Goal: Information Seeking & Learning: Learn about a topic

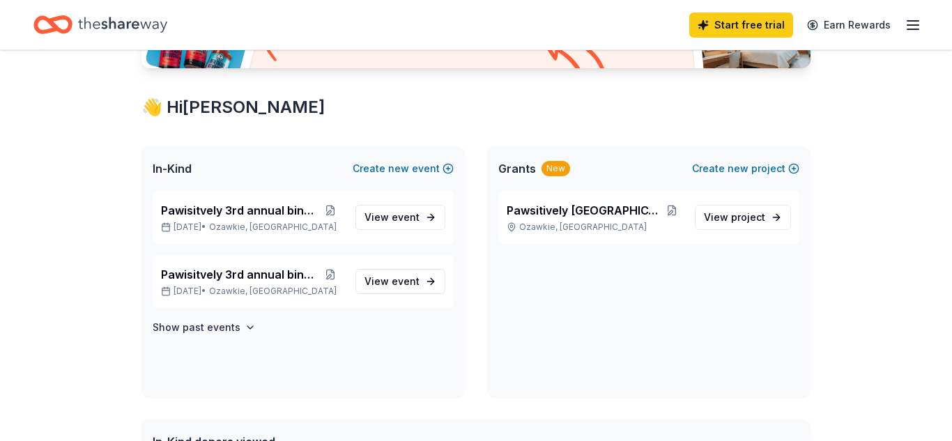
scroll to position [211, 0]
click at [560, 212] on span "Pawsitively Jefferson County" at bounding box center [583, 210] width 153 height 17
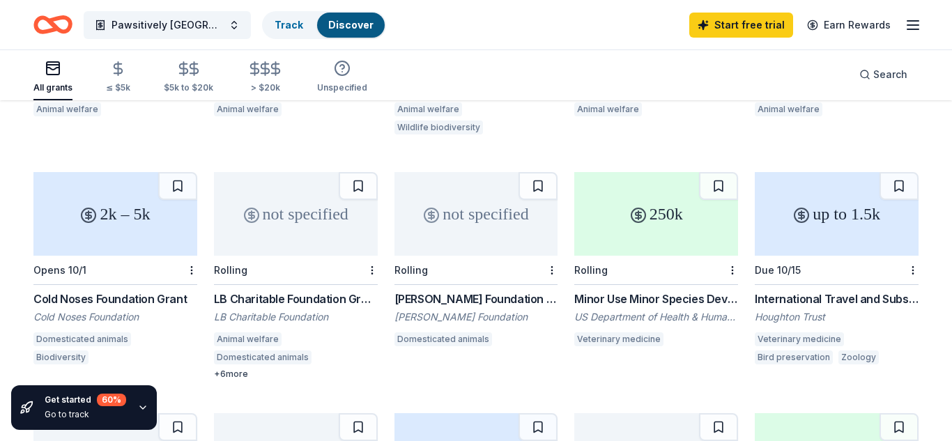
scroll to position [309, 0]
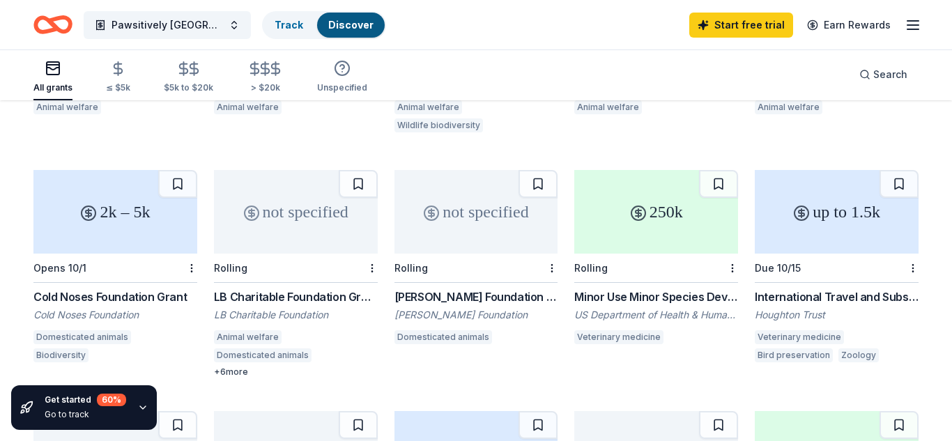
click at [119, 289] on div "Cold Noses Foundation Grant" at bounding box center [115, 297] width 164 height 17
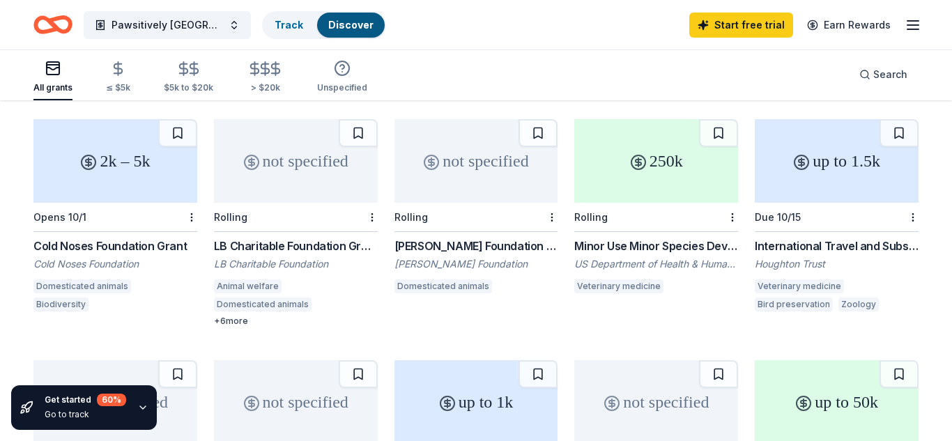
scroll to position [358, 0]
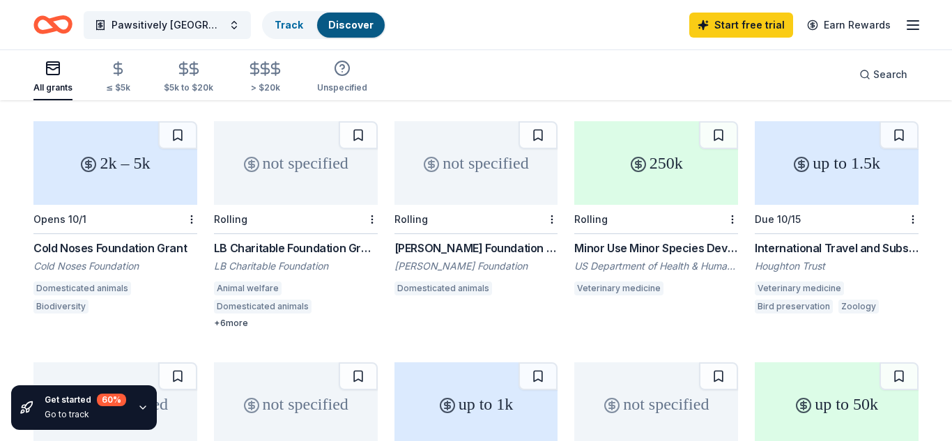
click at [233, 318] on div "+ 6 more" at bounding box center [296, 323] width 164 height 11
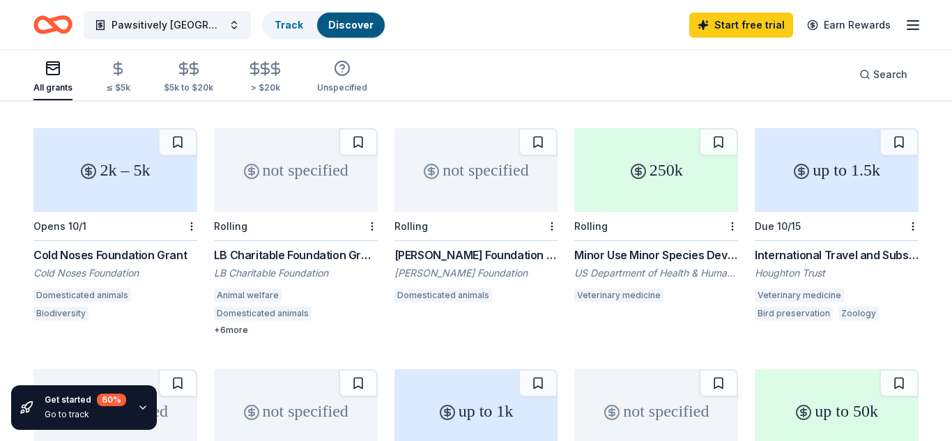
click at [498, 247] on div "Jason Debus Heigl Foundation Grant" at bounding box center [476, 255] width 164 height 17
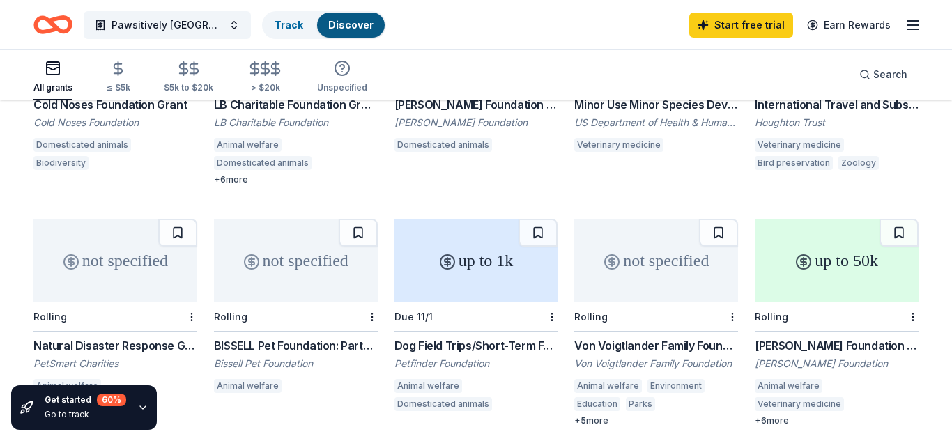
scroll to position [506, 0]
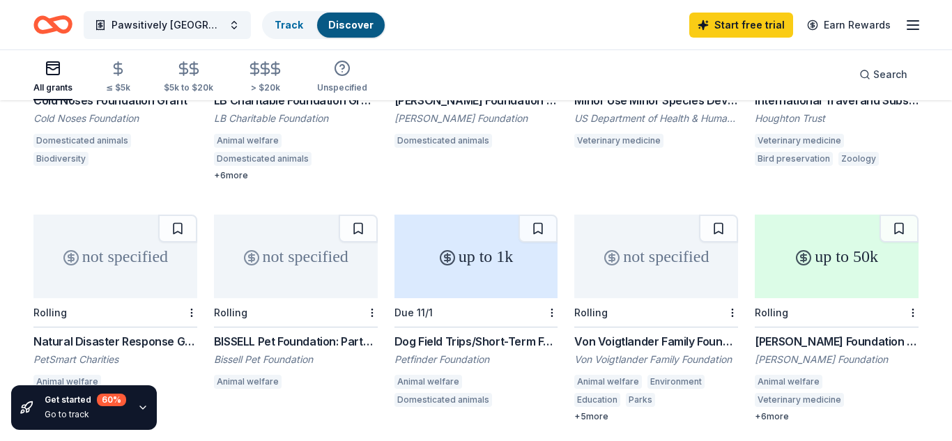
click at [665, 333] on div "Von Voigtlander Family Foundation Grant" at bounding box center [656, 341] width 164 height 17
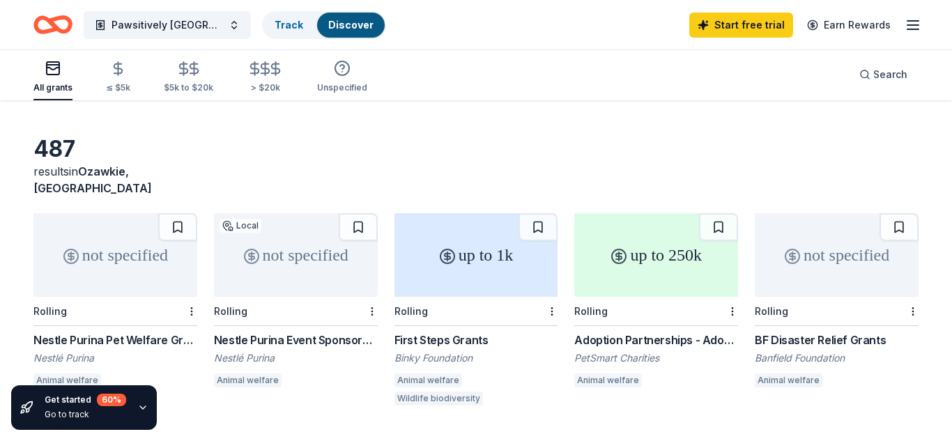
scroll to position [38, 0]
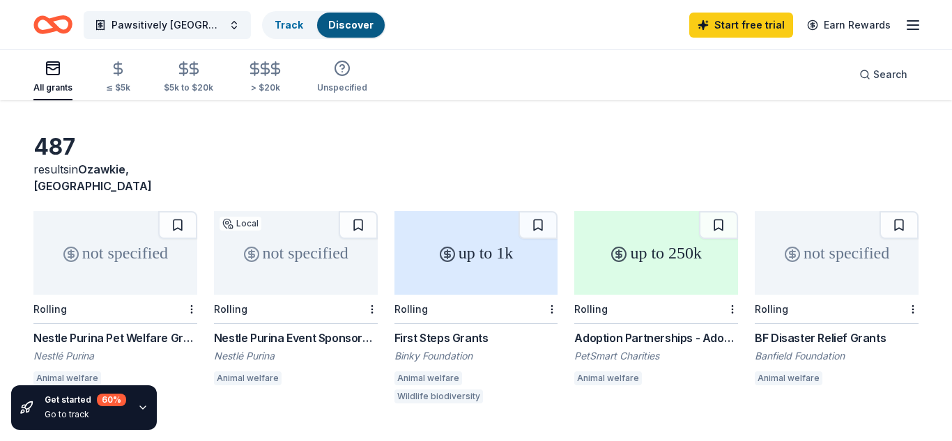
click at [132, 330] on div "Nestle Purina Pet Welfare Grants" at bounding box center [115, 338] width 164 height 17
click at [325, 330] on div "Nestle Purina Event Sponsorship" at bounding box center [296, 338] width 164 height 17
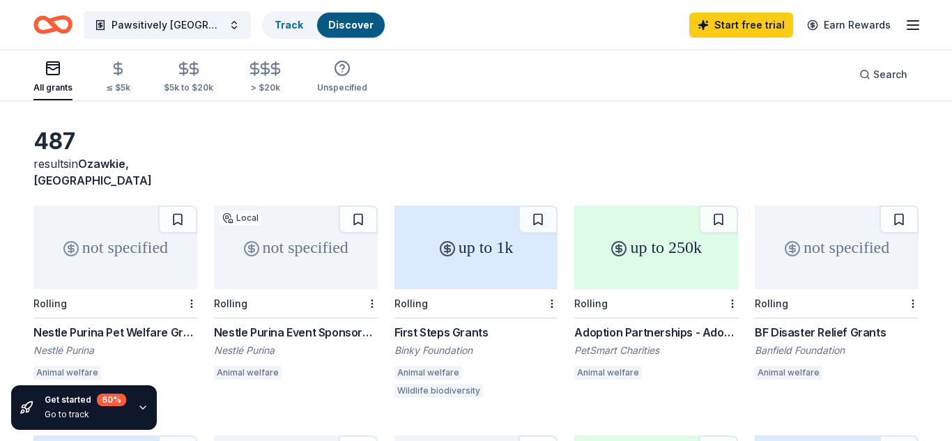
scroll to position [45, 0]
click at [433, 323] on div "First Steps Grants" at bounding box center [476, 331] width 164 height 17
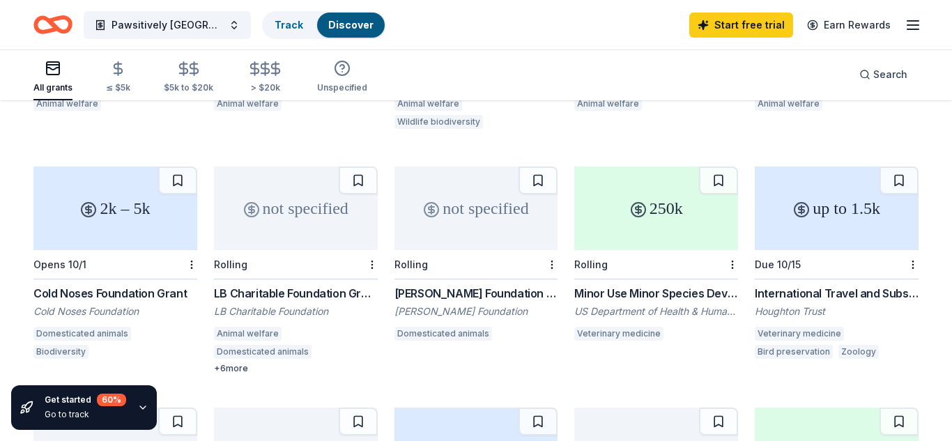
scroll to position [321, 0]
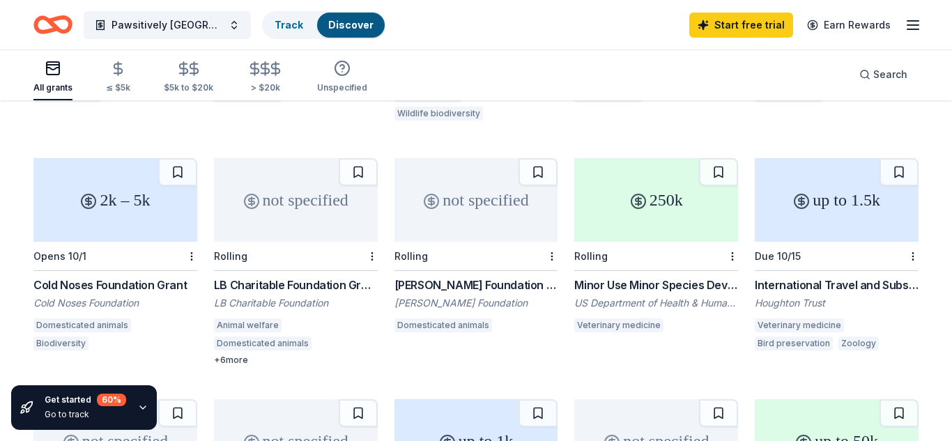
click at [306, 277] on div "LB Charitable Foundation Grant" at bounding box center [296, 285] width 164 height 17
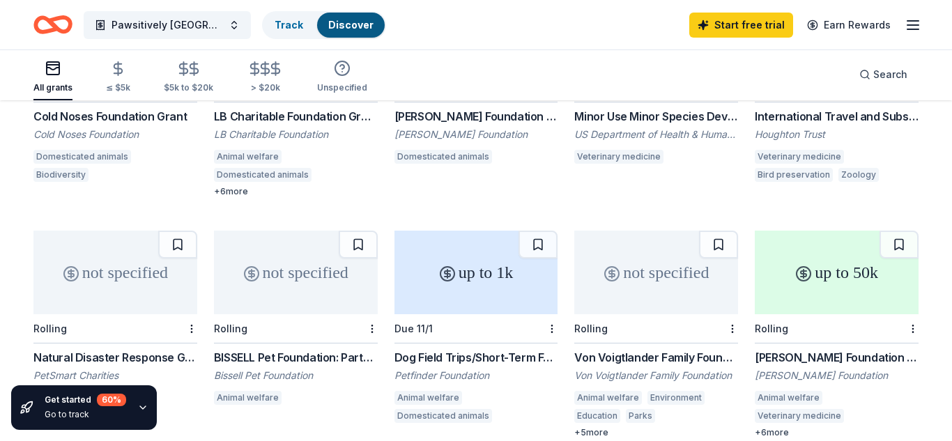
scroll to position [499, 0]
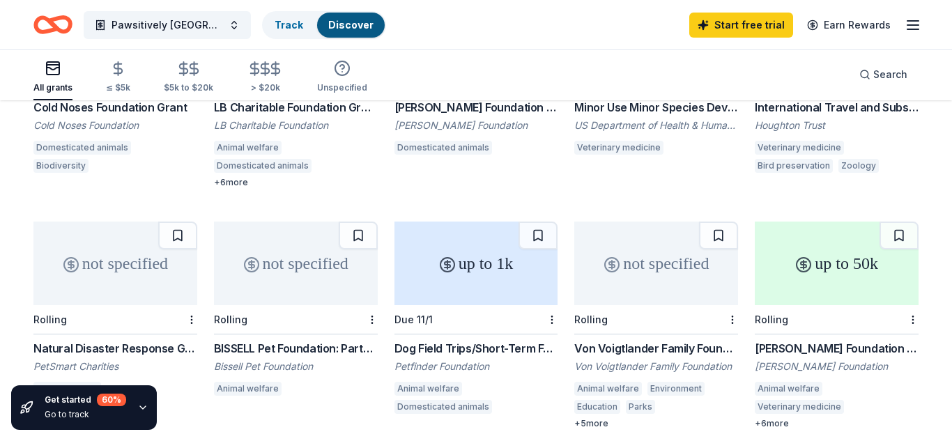
click at [319, 340] on div "BISSELL Pet Foundation: Partners for Pets" at bounding box center [296, 348] width 164 height 17
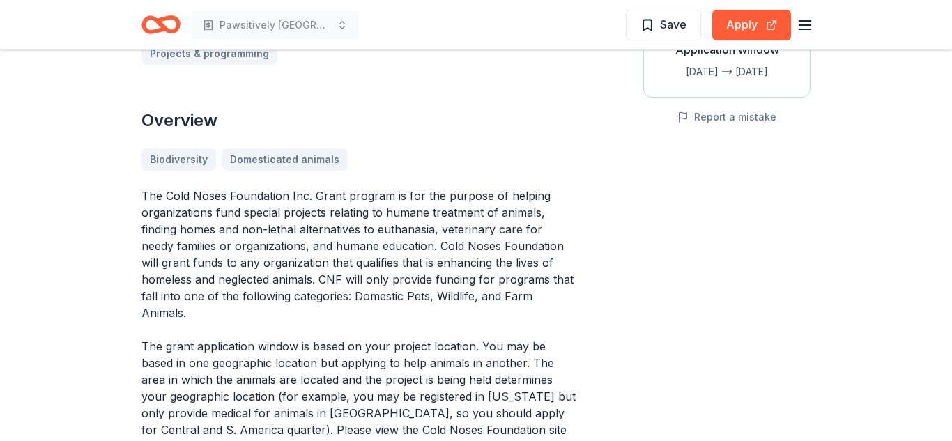
scroll to position [233, 0]
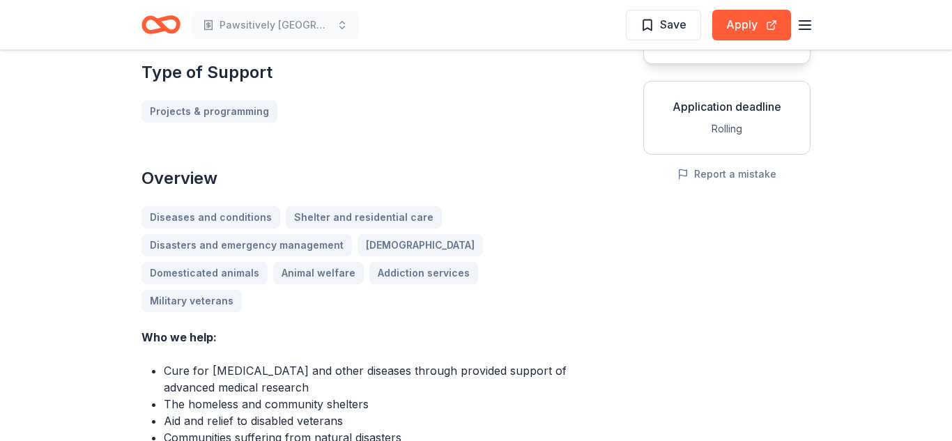
scroll to position [235, 0]
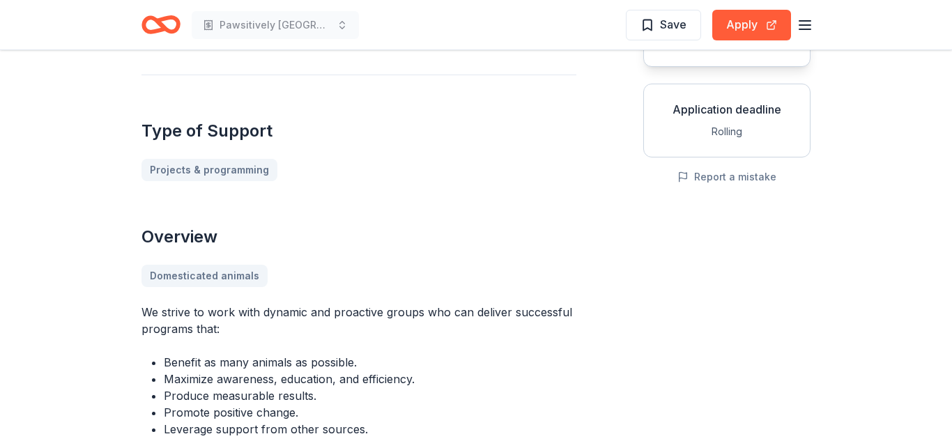
scroll to position [210, 0]
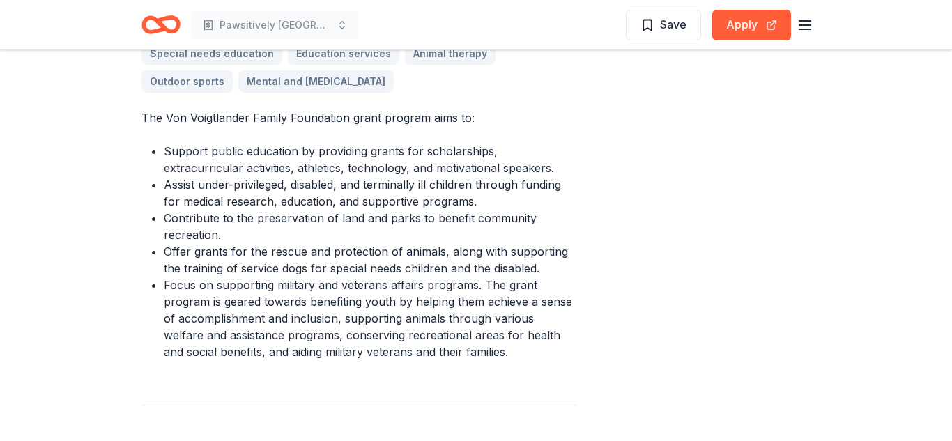
scroll to position [532, 0]
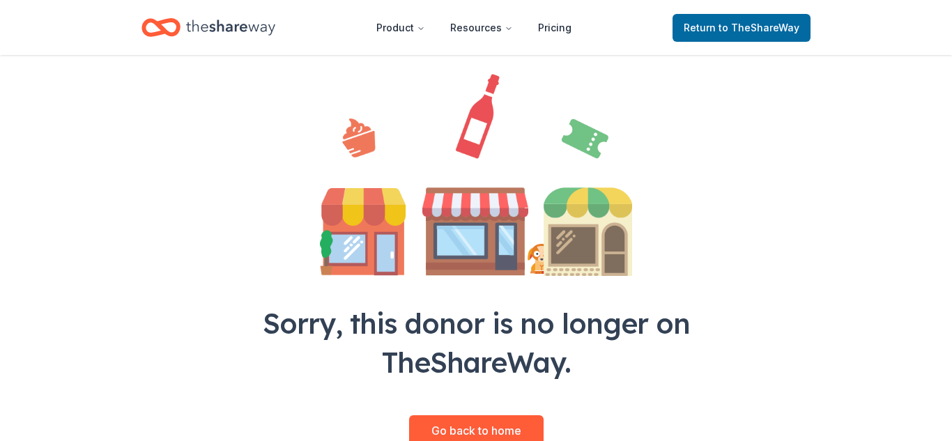
scroll to position [109, 0]
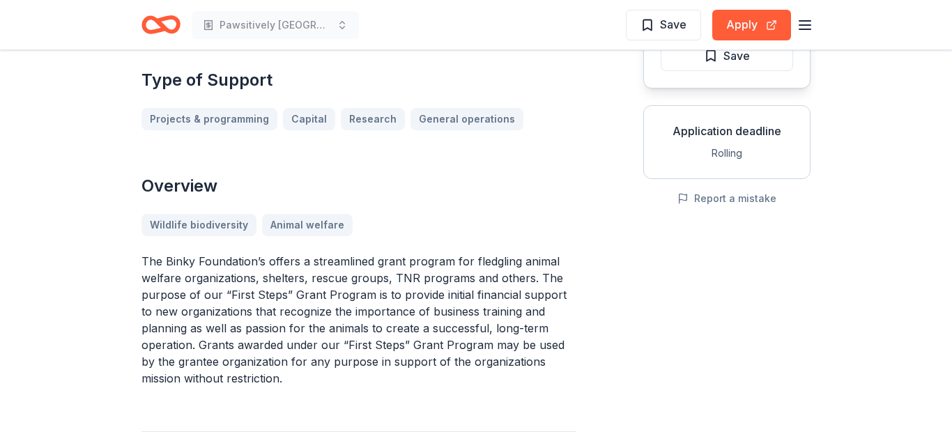
scroll to position [210, 0]
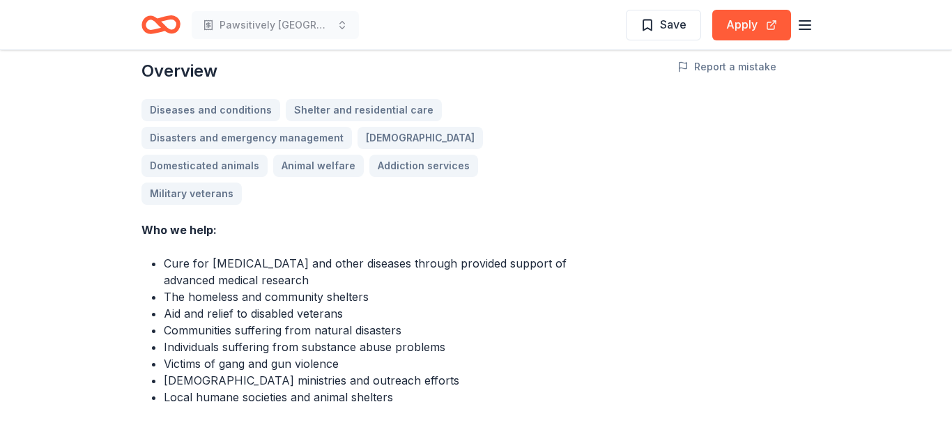
scroll to position [346, 0]
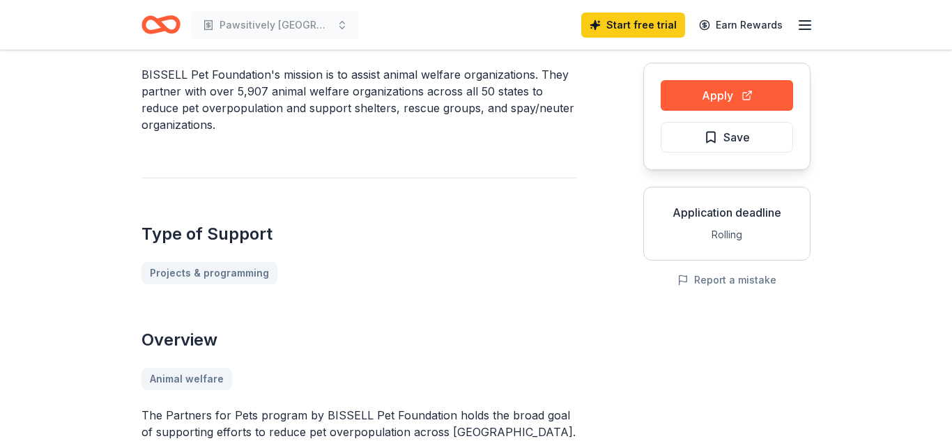
scroll to position [135, 0]
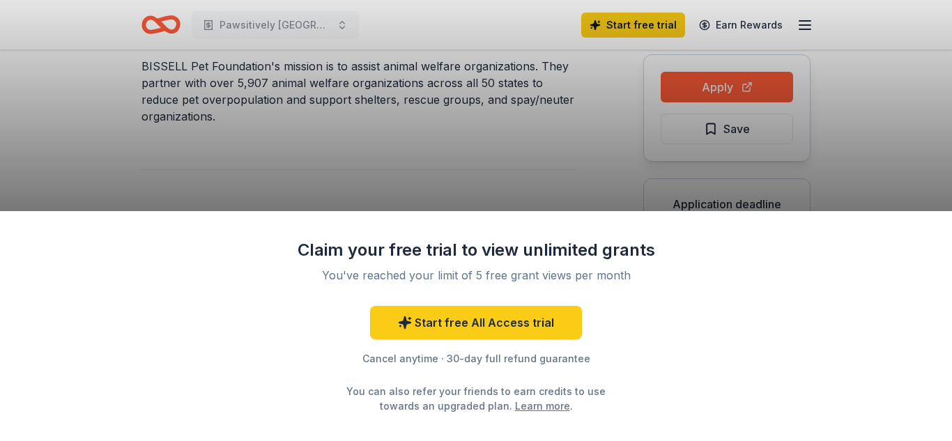
click at [398, 179] on div "Claim your free trial to view unlimited grants You've reached your limit of 5 f…" at bounding box center [476, 220] width 952 height 441
